Goal: Task Accomplishment & Management: Manage account settings

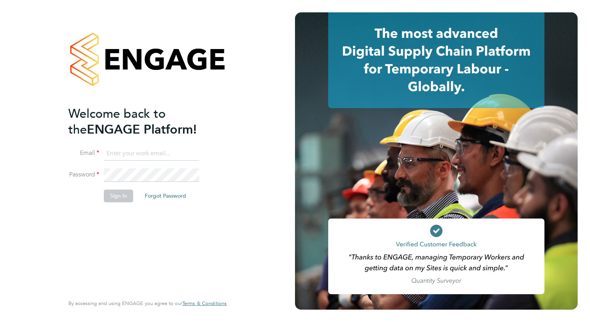
type input "[PERSON_NAME][EMAIL_ADDRESS][DOMAIN_NAME]"
click at [113, 197] on button "Sign In" at bounding box center [118, 196] width 29 height 12
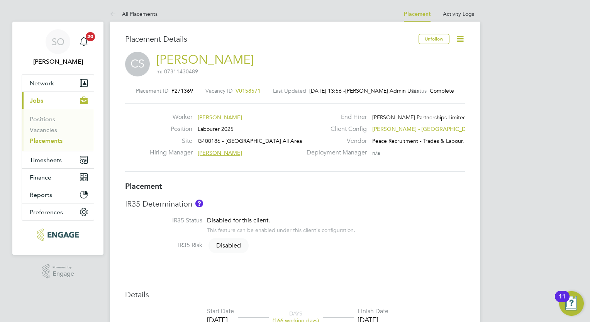
click at [462, 39] on icon at bounding box center [460, 39] width 10 height 10
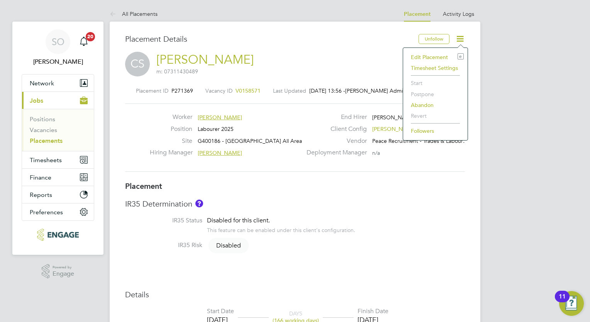
click at [424, 56] on li "Edit Placement e" at bounding box center [435, 57] width 57 height 11
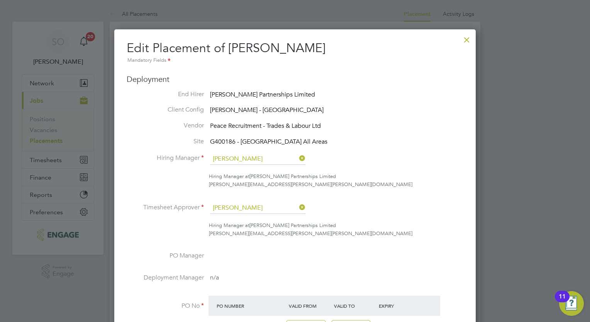
drag, startPoint x: 589, startPoint y: 134, endPoint x: 591, endPoint y: 195, distance: 61.8
click at [272, 252] on li "PO Manager" at bounding box center [295, 263] width 337 height 22
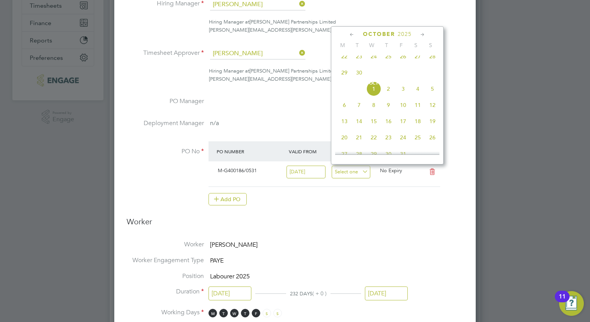
click at [367, 169] on input at bounding box center [351, 172] width 39 height 13
click at [424, 34] on icon at bounding box center [422, 34] width 7 height 8
click at [345, 126] on span "24" at bounding box center [344, 119] width 15 height 15
type input "24 Nov 2025"
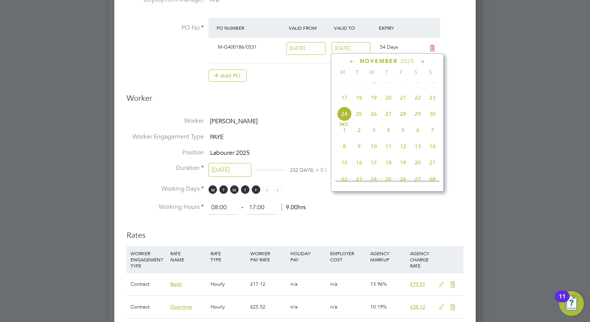
click at [367, 46] on input "24 Nov 2025" at bounding box center [351, 48] width 39 height 13
click at [435, 203] on li "Working Hours 08:00 ‐ 17:00 9.00hrs" at bounding box center [295, 208] width 337 height 14
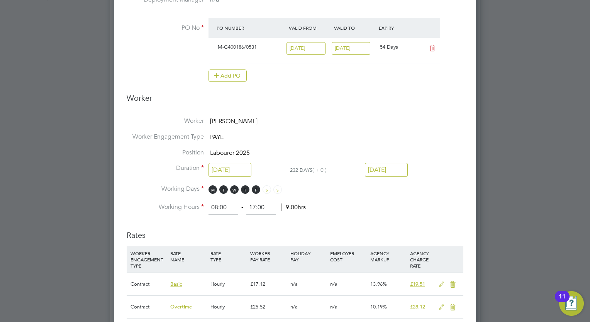
click at [398, 168] on input "30 Sep 2025" at bounding box center [386, 170] width 43 height 14
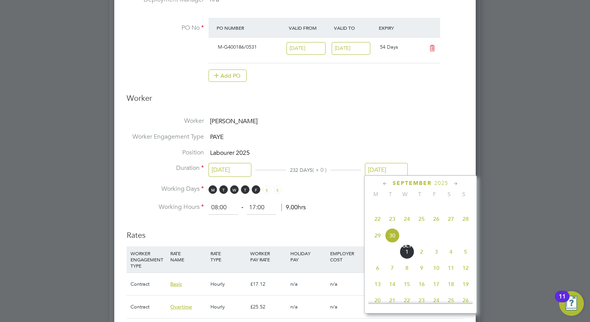
click at [455, 181] on icon at bounding box center [455, 183] width 7 height 8
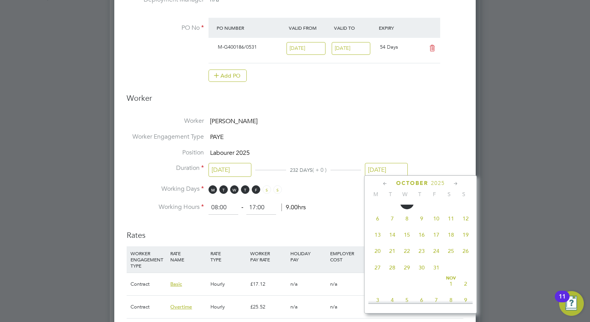
click at [455, 181] on icon at bounding box center [455, 183] width 7 height 8
click at [375, 272] on span "24" at bounding box center [377, 264] width 15 height 15
type input "24 Nov 2025"
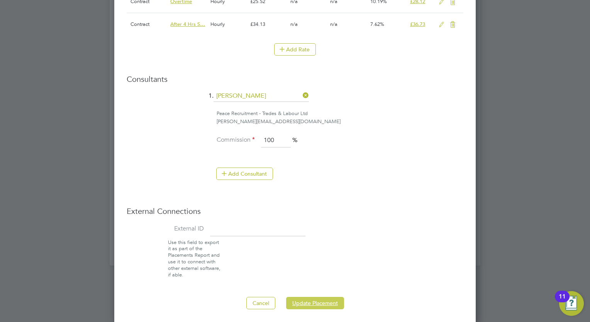
click at [331, 297] on button "Update Placement" at bounding box center [315, 303] width 58 height 12
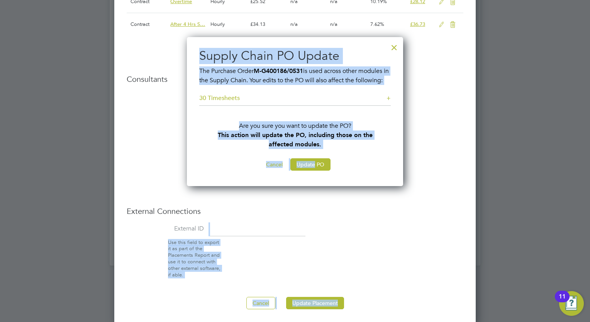
drag, startPoint x: 314, startPoint y: 171, endPoint x: 392, endPoint y: 215, distance: 89.3
click at [393, 216] on div "External Connections External ID Use this field to export it as part of the Pla…" at bounding box center [295, 242] width 337 height 72
click at [273, 171] on button "Cancel" at bounding box center [274, 164] width 29 height 12
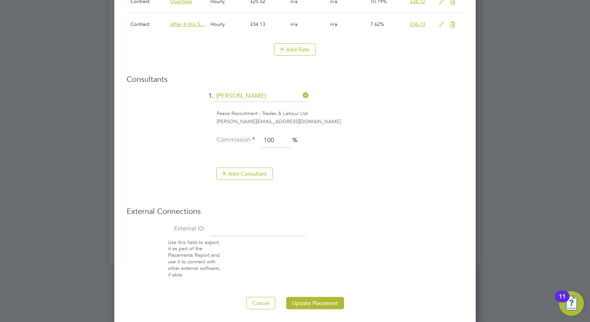
click at [482, 176] on div at bounding box center [295, 161] width 590 height 322
click at [325, 297] on button "Update Placement" at bounding box center [315, 303] width 58 height 12
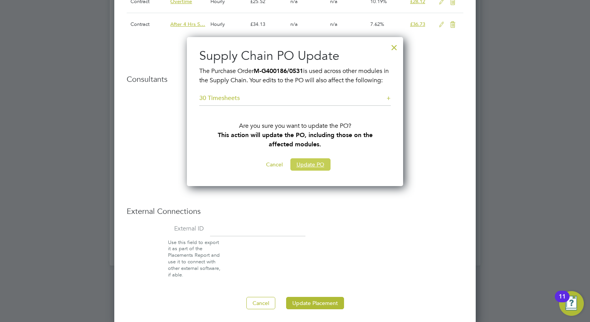
click at [315, 171] on button "Update PO" at bounding box center [310, 164] width 40 height 12
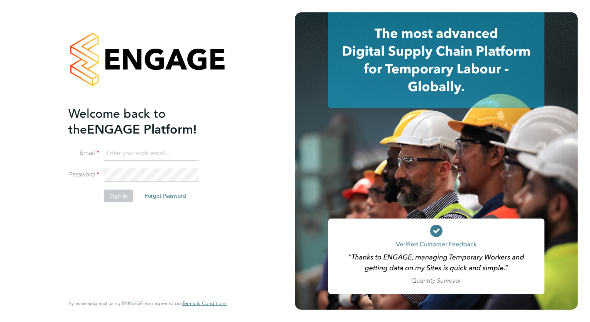
type input "[PERSON_NAME][EMAIL_ADDRESS][DOMAIN_NAME]"
click at [124, 198] on button "Sign In" at bounding box center [118, 196] width 29 height 12
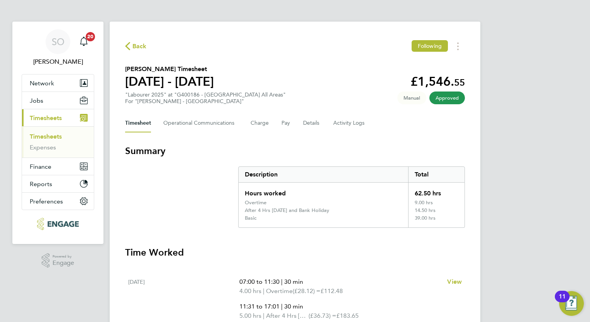
click at [52, 117] on span "Timesheets" at bounding box center [46, 117] width 32 height 7
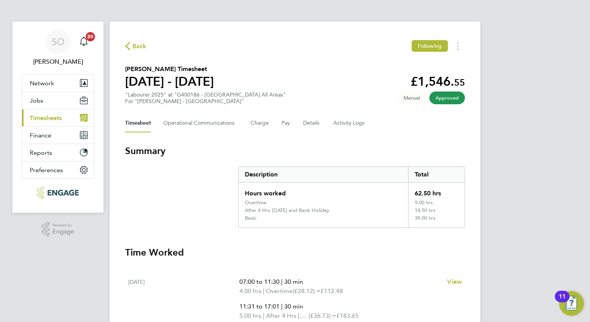
click at [52, 117] on span "Timesheets" at bounding box center [46, 117] width 32 height 7
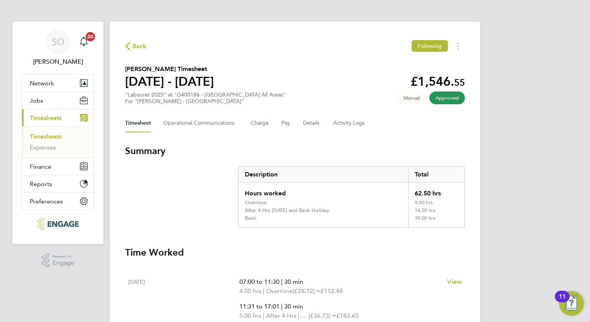
click at [51, 135] on link "Timesheets" at bounding box center [46, 136] width 32 height 7
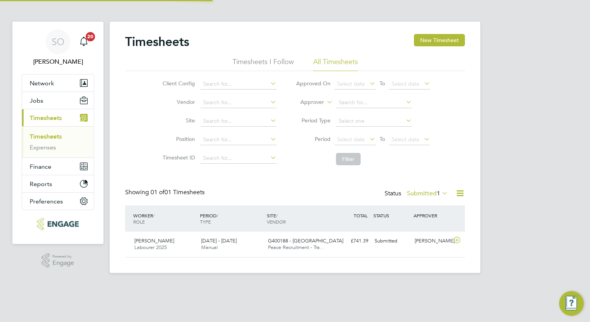
scroll to position [19, 67]
click at [456, 240] on icon at bounding box center [457, 240] width 10 height 6
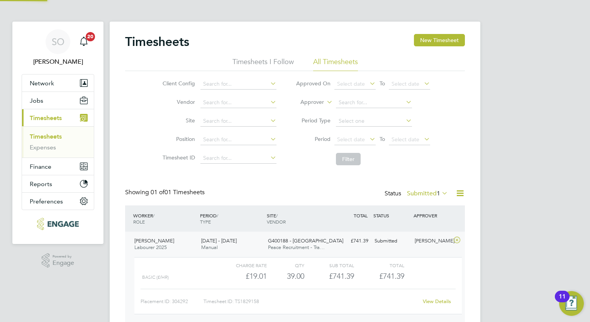
scroll to position [13, 75]
click at [55, 134] on link "Timesheets" at bounding box center [46, 136] width 32 height 7
